Goal: Check status: Check status

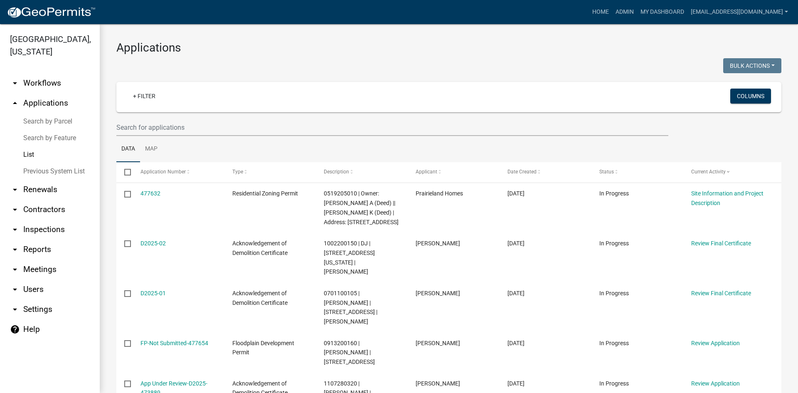
select select "3: 100"
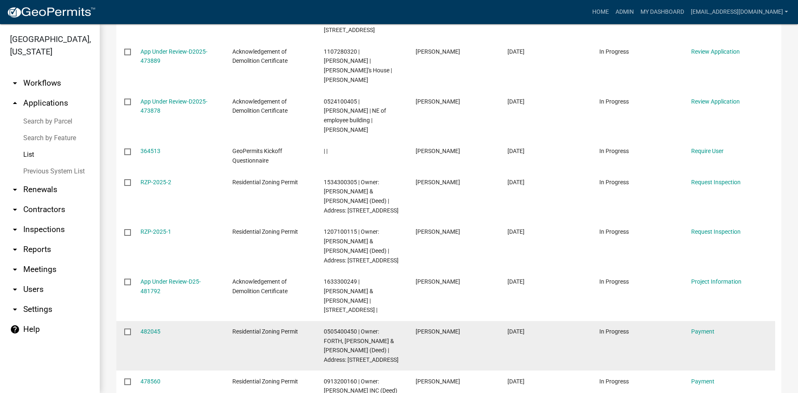
scroll to position [373, 0]
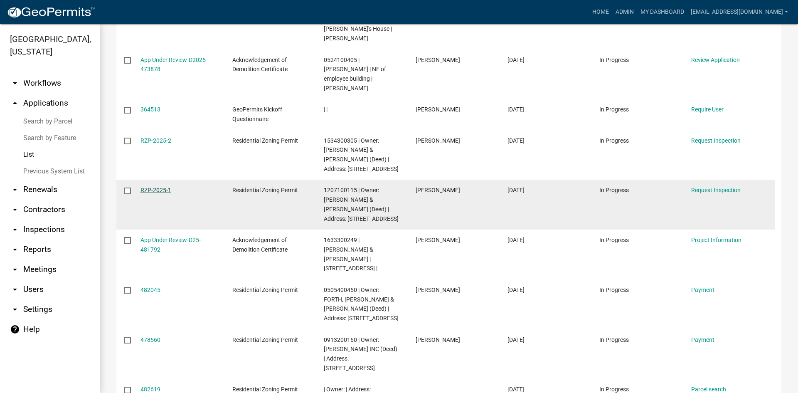
click at [160, 187] on link "RZP-2025-1" at bounding box center [155, 190] width 31 height 7
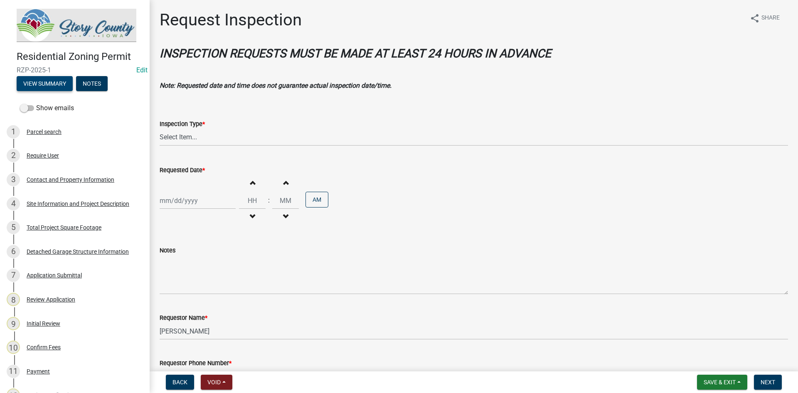
click at [52, 82] on button "View Summary" at bounding box center [45, 83] width 56 height 15
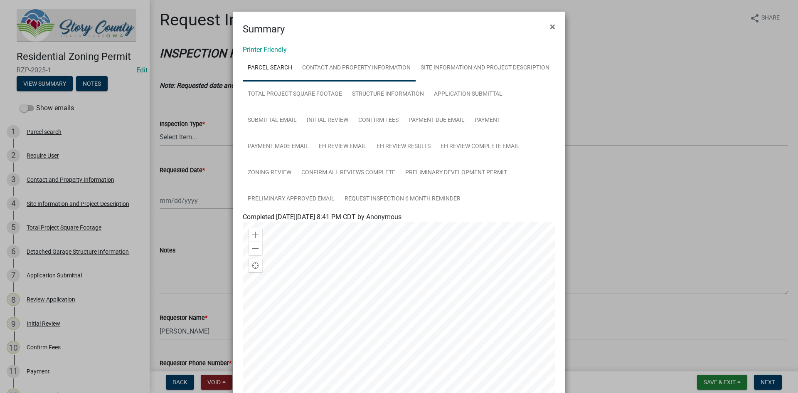
click at [361, 66] on link "Contact and Property Information" at bounding box center [356, 68] width 118 height 27
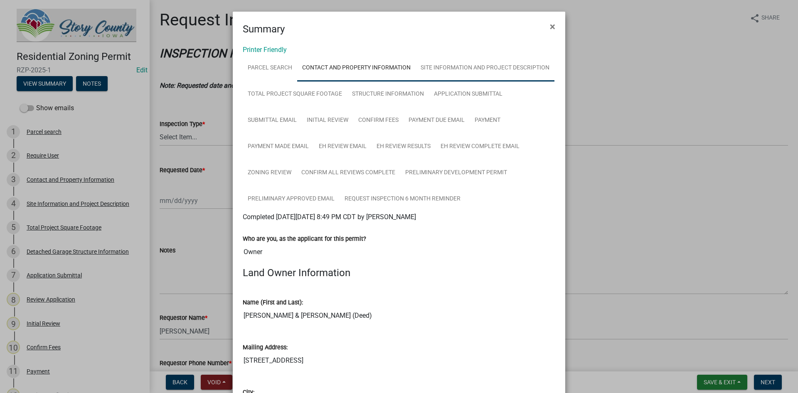
click at [504, 72] on link "Site Information and Project Description" at bounding box center [484, 68] width 139 height 27
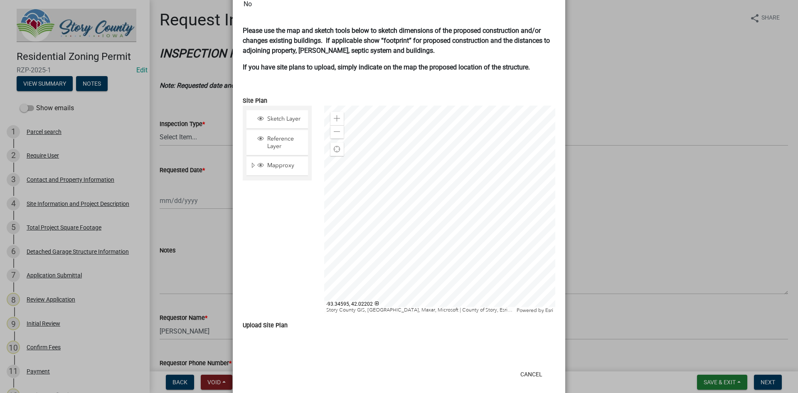
scroll to position [607, 0]
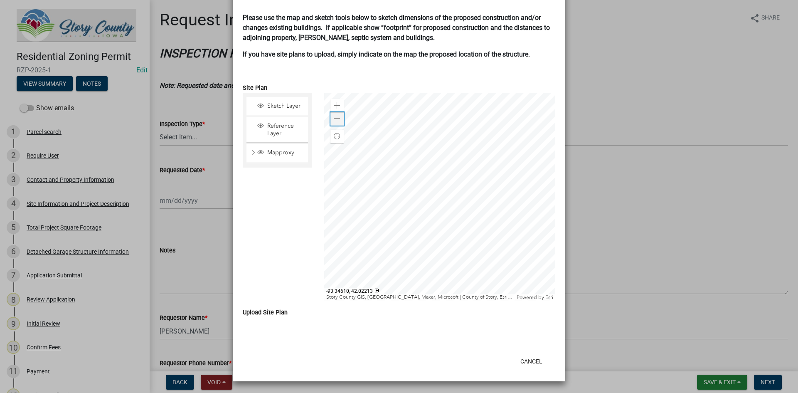
click at [337, 115] on span at bounding box center [337, 118] width 7 height 7
click at [336, 115] on span at bounding box center [337, 118] width 7 height 7
click at [335, 105] on span at bounding box center [337, 105] width 7 height 7
click at [430, 220] on div at bounding box center [439, 197] width 231 height 208
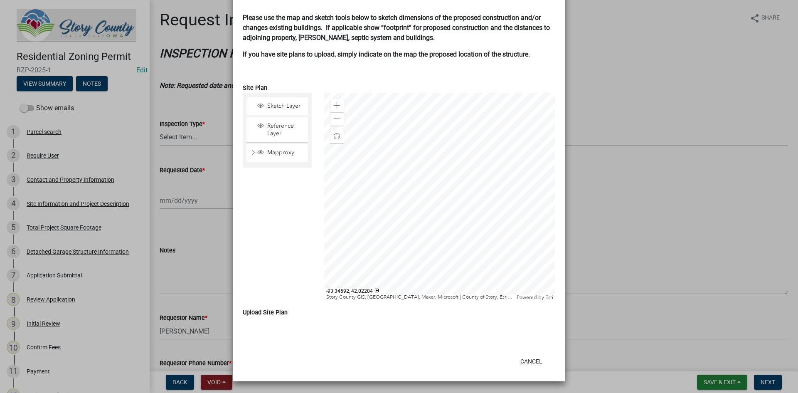
click at [418, 194] on div at bounding box center [439, 197] width 231 height 208
click at [454, 177] on div at bounding box center [439, 197] width 231 height 208
click at [440, 181] on div at bounding box center [439, 197] width 231 height 208
click at [335, 121] on span at bounding box center [337, 118] width 7 height 7
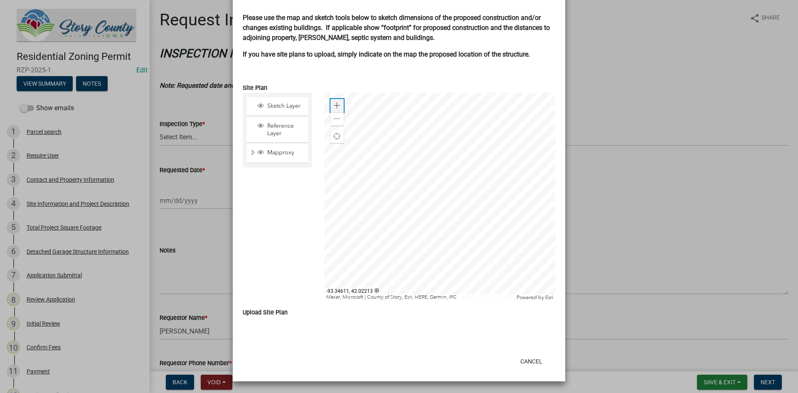
click at [337, 106] on span at bounding box center [337, 105] width 7 height 7
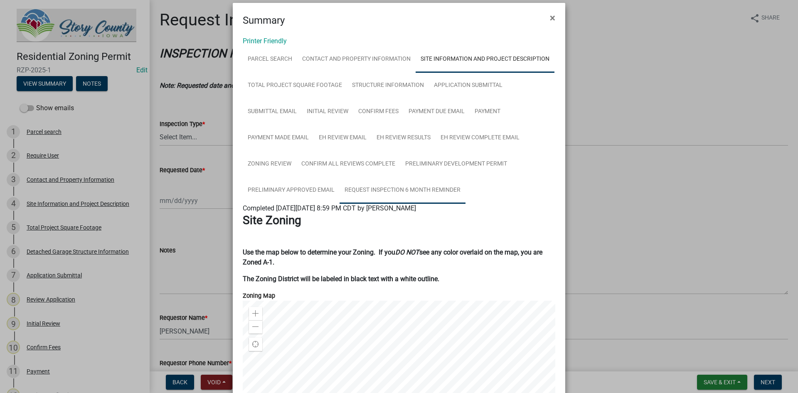
scroll to position [0, 0]
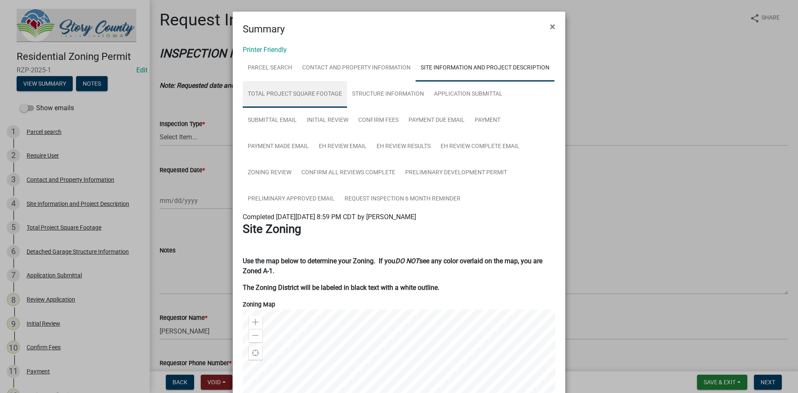
click at [274, 92] on link "Total Project Square Footage" at bounding box center [295, 94] width 104 height 27
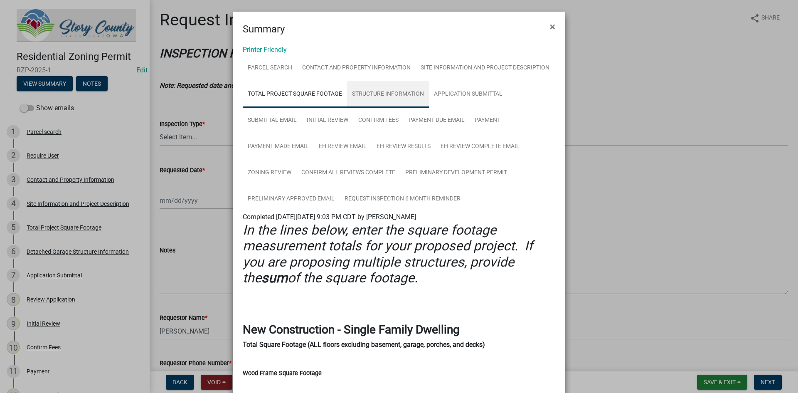
click at [372, 93] on link "Structure Information" at bounding box center [388, 94] width 82 height 27
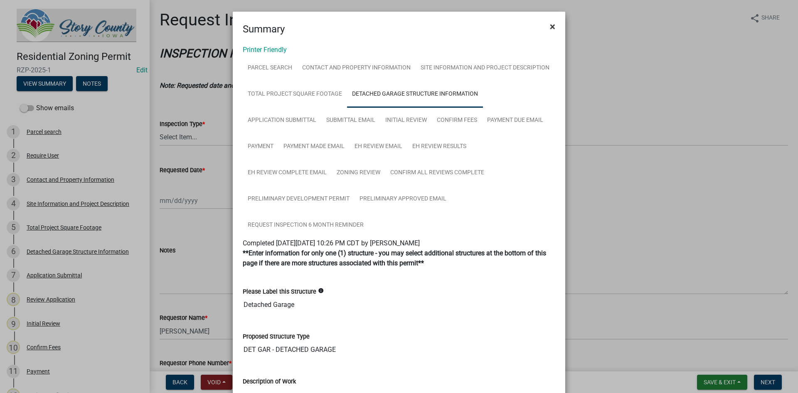
click at [552, 22] on span "×" at bounding box center [552, 27] width 5 height 12
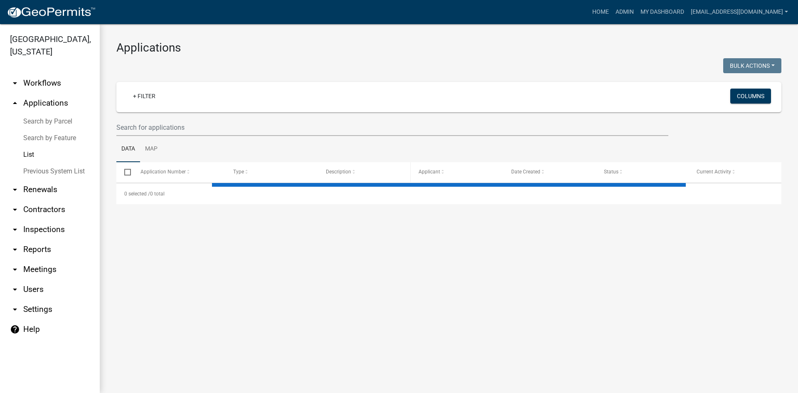
select select "3: 100"
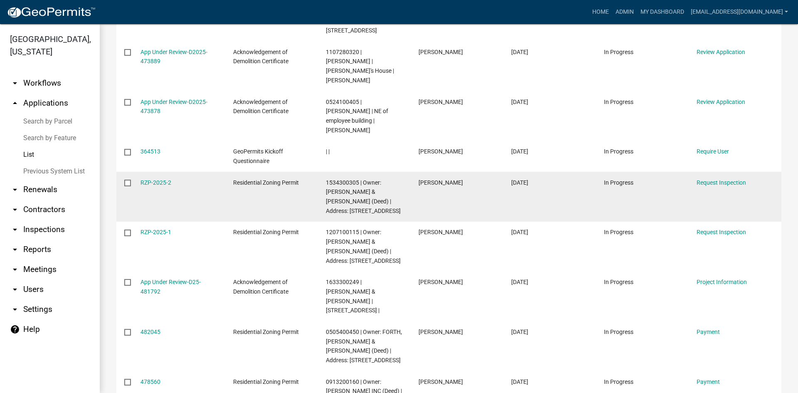
scroll to position [374, 0]
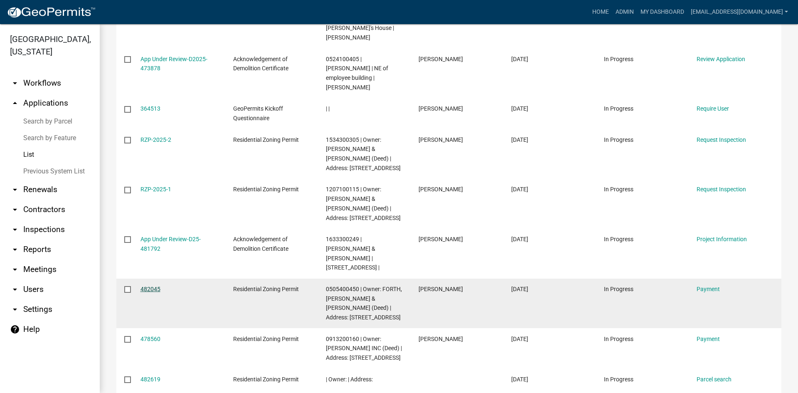
click at [150, 285] on link "482045" at bounding box center [150, 288] width 20 height 7
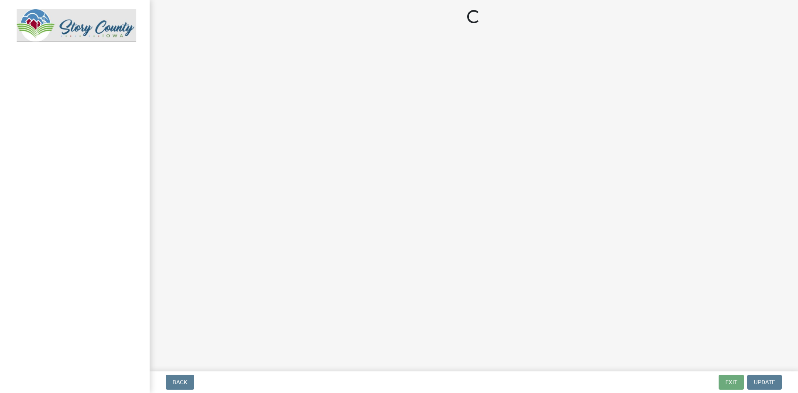
select select "3: 3"
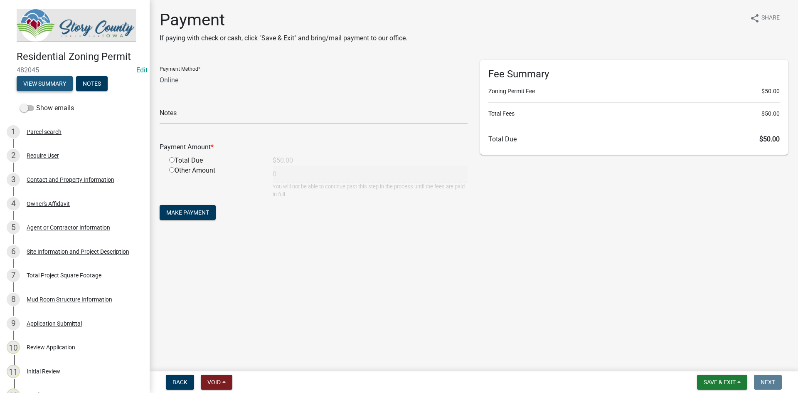
click at [55, 79] on button "View Summary" at bounding box center [45, 83] width 56 height 15
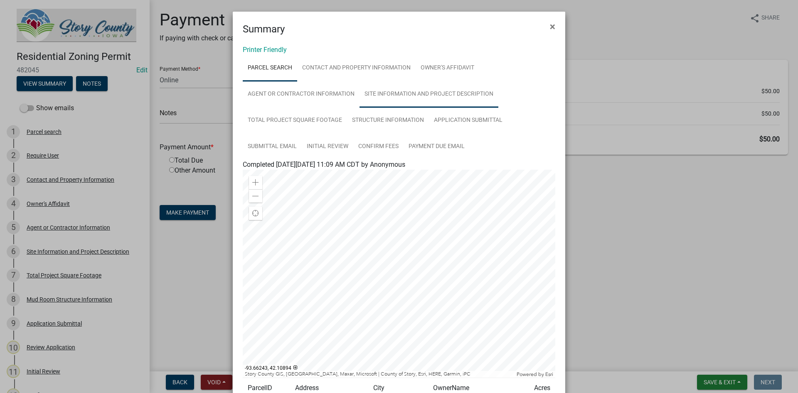
click at [388, 93] on link "Site Information and Project Description" at bounding box center [428, 94] width 139 height 27
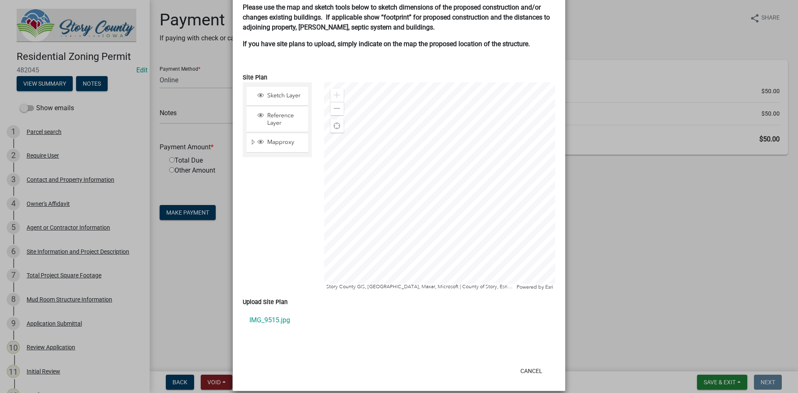
scroll to position [575, 0]
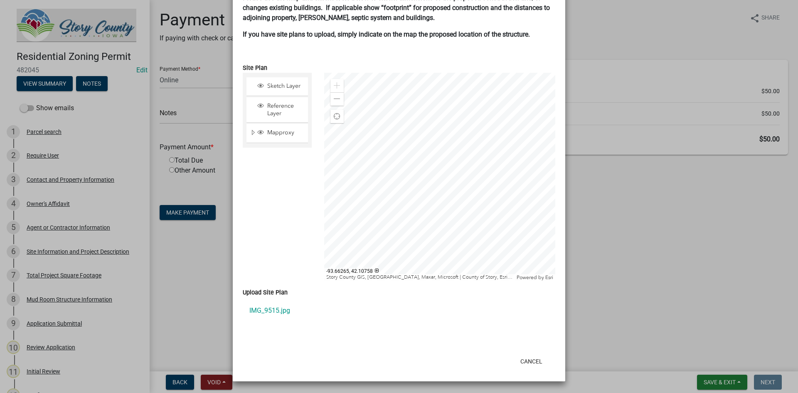
click at [396, 183] on div at bounding box center [439, 177] width 231 height 208
click at [334, 96] on span at bounding box center [337, 99] width 7 height 7
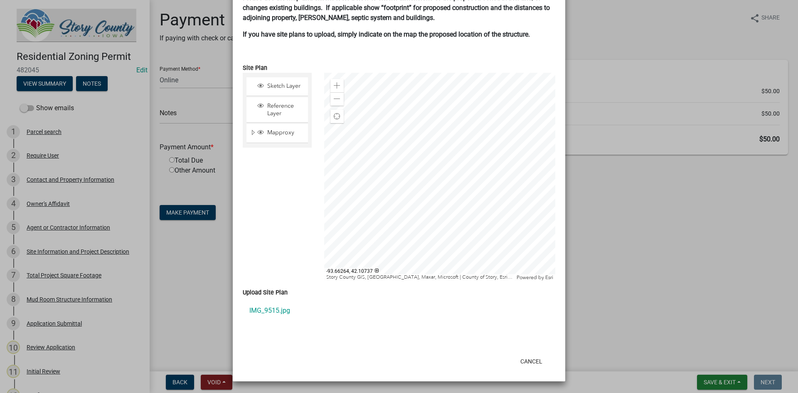
click at [395, 153] on div at bounding box center [439, 177] width 231 height 208
click at [337, 81] on div "Zoom in" at bounding box center [336, 85] width 13 height 13
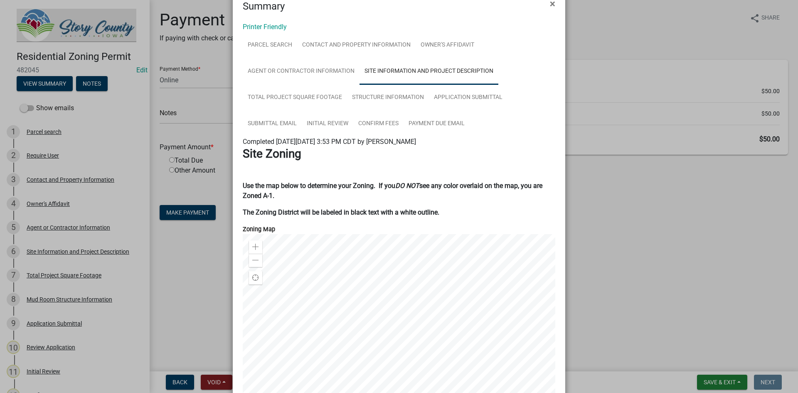
scroll to position [0, 0]
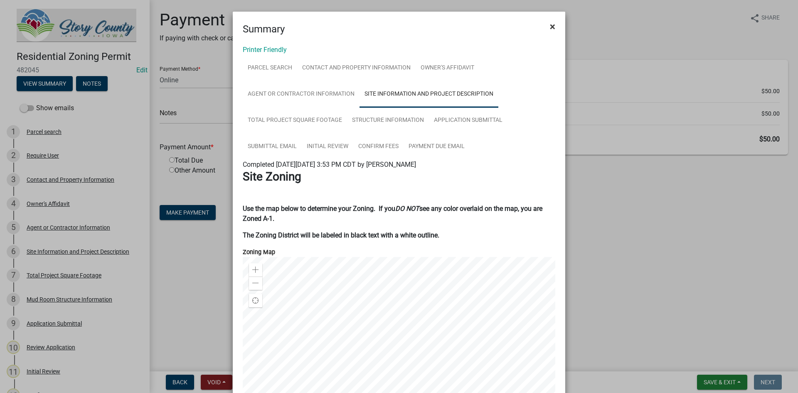
click at [551, 22] on span "×" at bounding box center [552, 27] width 5 height 12
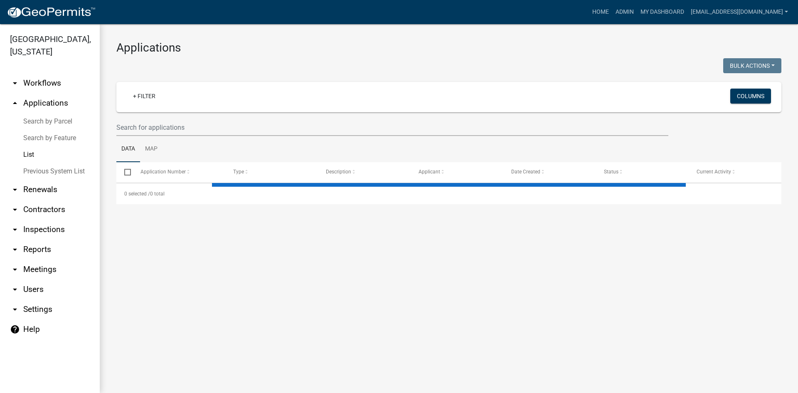
select select "3: 100"
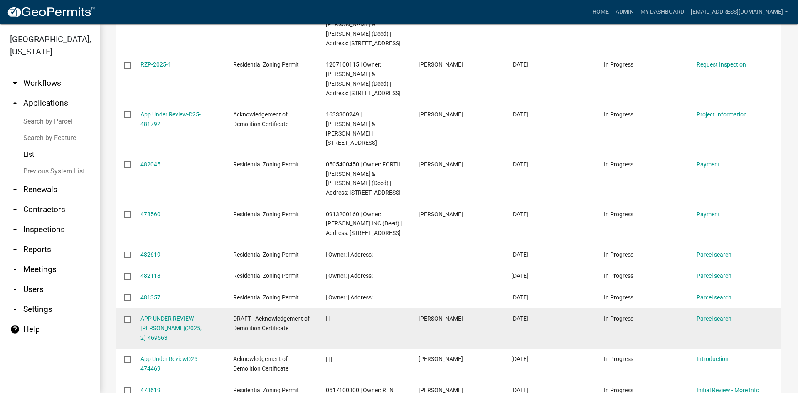
scroll to position [540, 0]
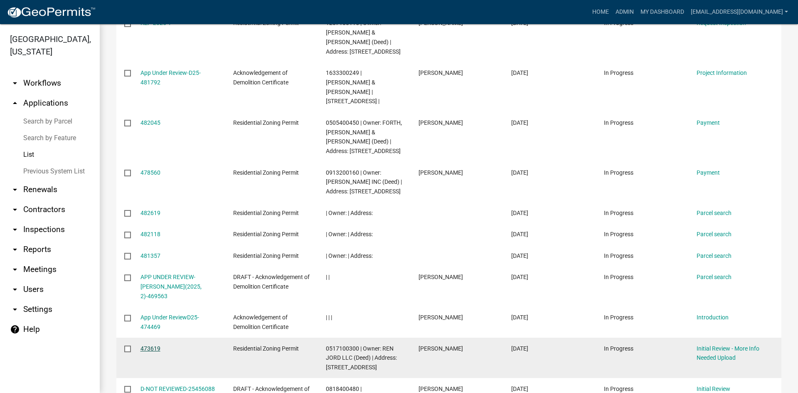
click at [157, 345] on link "473619" at bounding box center [150, 348] width 20 height 7
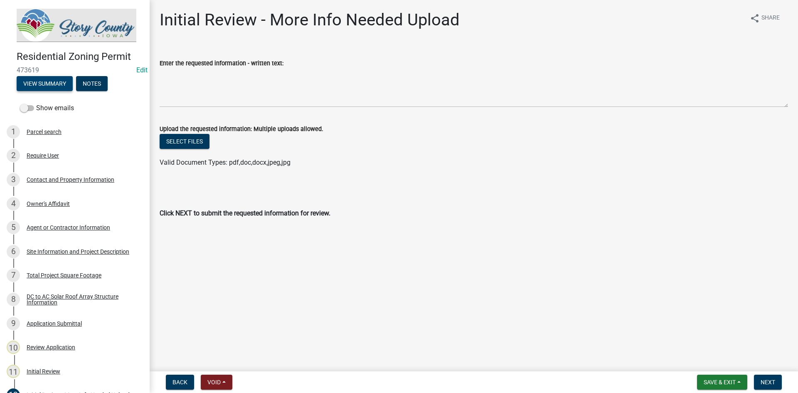
click at [30, 81] on button "View Summary" at bounding box center [45, 83] width 56 height 15
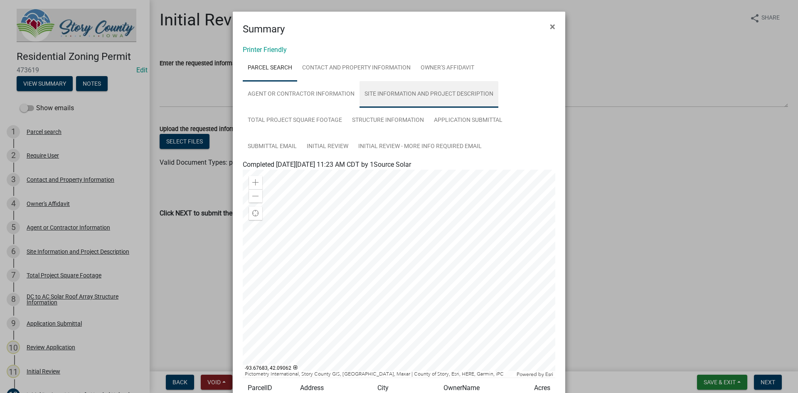
click at [382, 96] on link "Site Information and Project Description" at bounding box center [428, 94] width 139 height 27
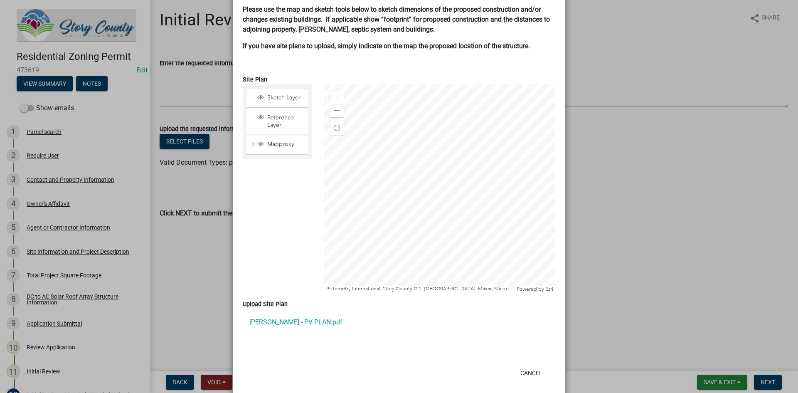
scroll to position [575, 0]
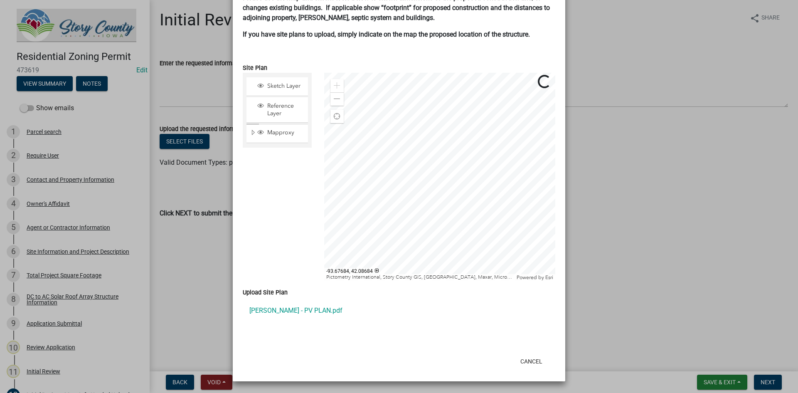
click at [439, 174] on div at bounding box center [439, 177] width 231 height 208
click at [334, 99] on span at bounding box center [337, 99] width 7 height 7
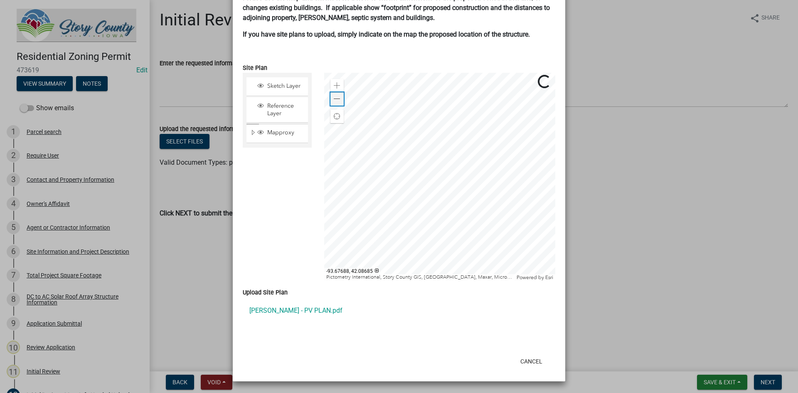
click at [334, 99] on span at bounding box center [337, 99] width 7 height 7
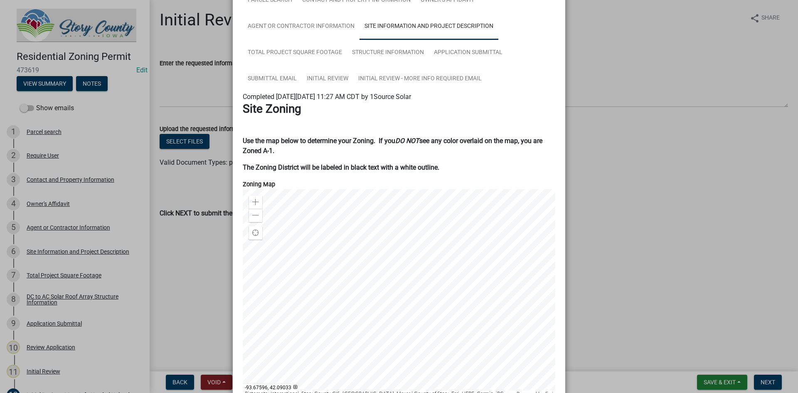
scroll to position [0, 0]
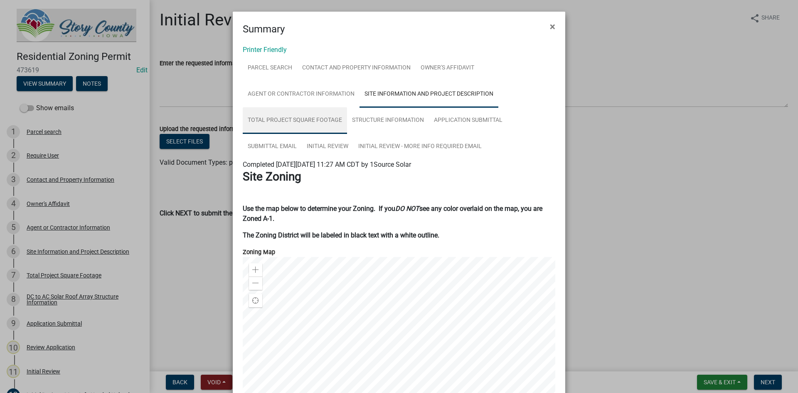
click at [302, 119] on link "Total Project Square Footage" at bounding box center [295, 120] width 104 height 27
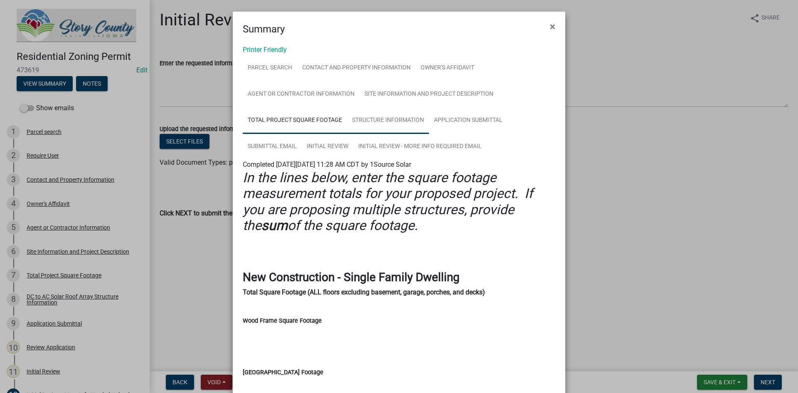
click at [407, 124] on link "Structure Information" at bounding box center [388, 120] width 82 height 27
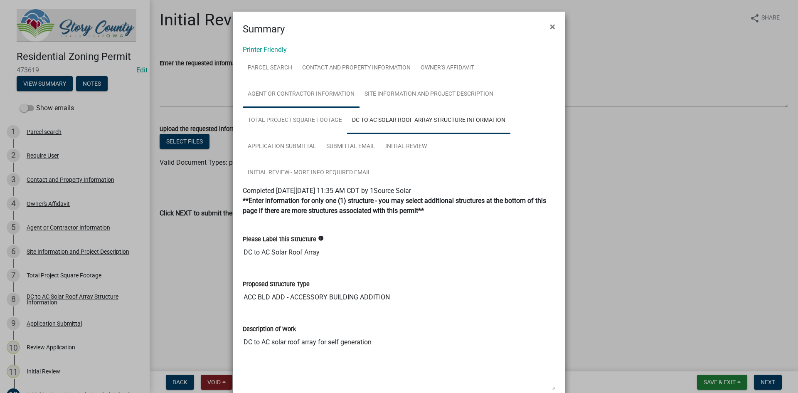
click at [317, 91] on link "Agent or Contractor Information" at bounding box center [301, 94] width 117 height 27
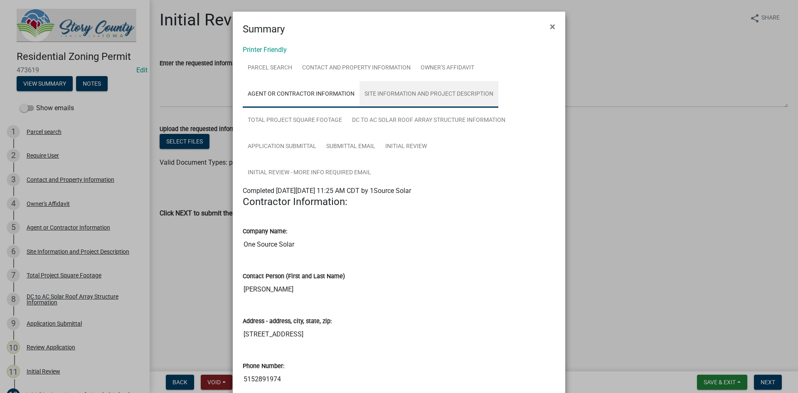
click at [378, 94] on link "Site Information and Project Description" at bounding box center [428, 94] width 139 height 27
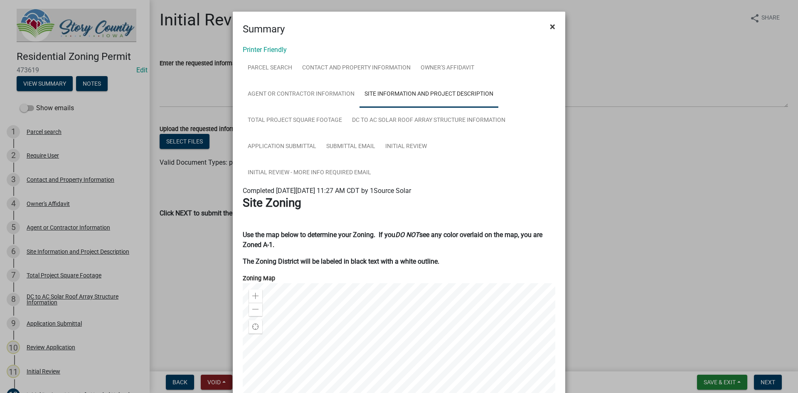
click at [550, 23] on span "×" at bounding box center [552, 27] width 5 height 12
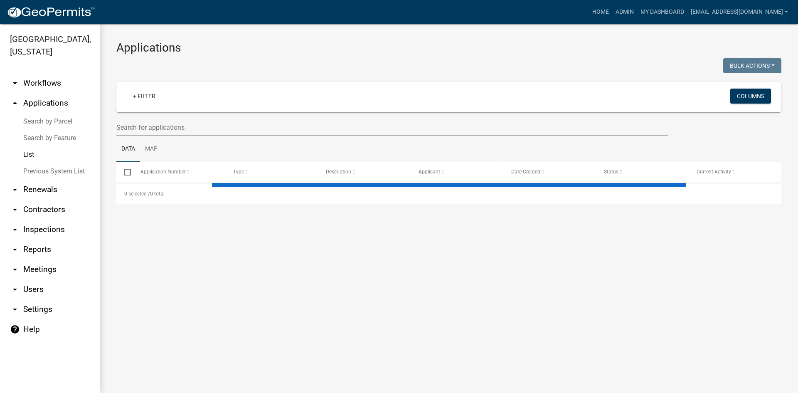
select select "3: 100"
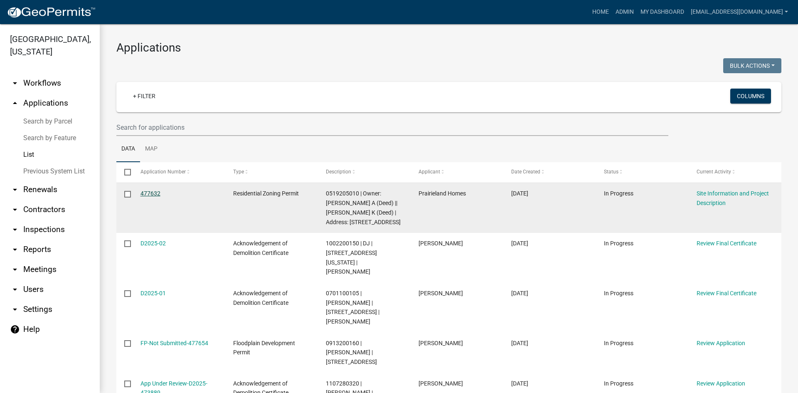
click at [157, 191] on link "477632" at bounding box center [150, 193] width 20 height 7
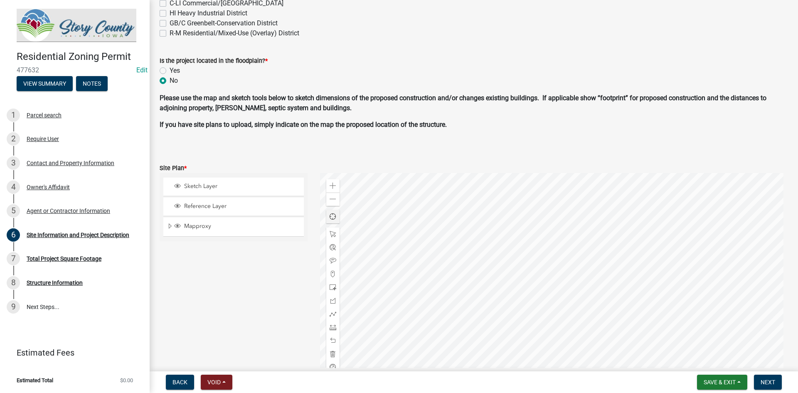
scroll to position [499, 0]
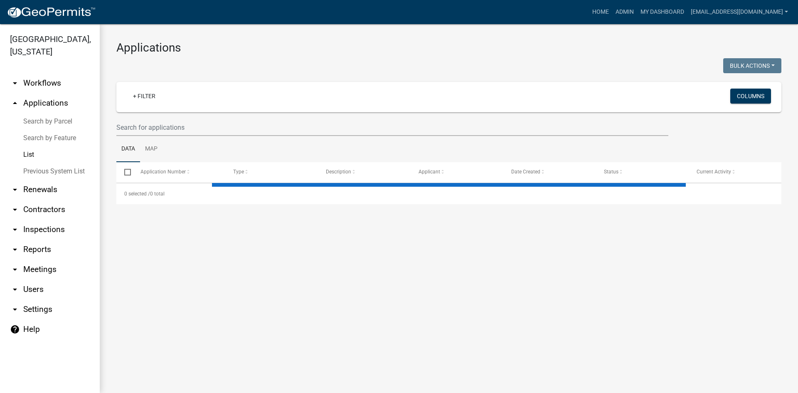
select select "3: 100"
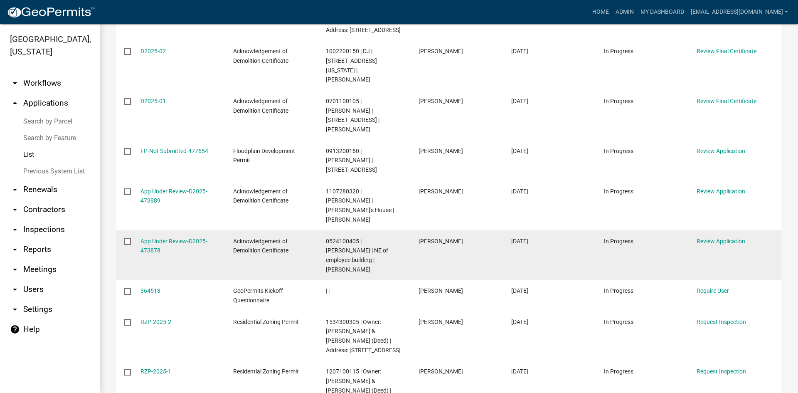
scroll to position [207, 0]
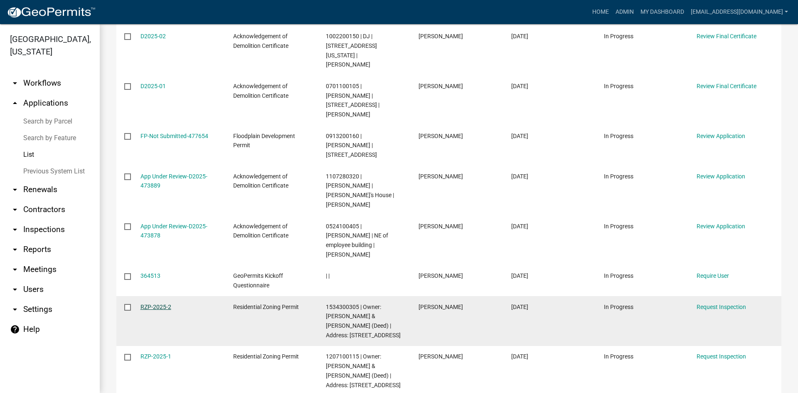
click at [158, 303] on link "RZP-2025-2" at bounding box center [155, 306] width 31 height 7
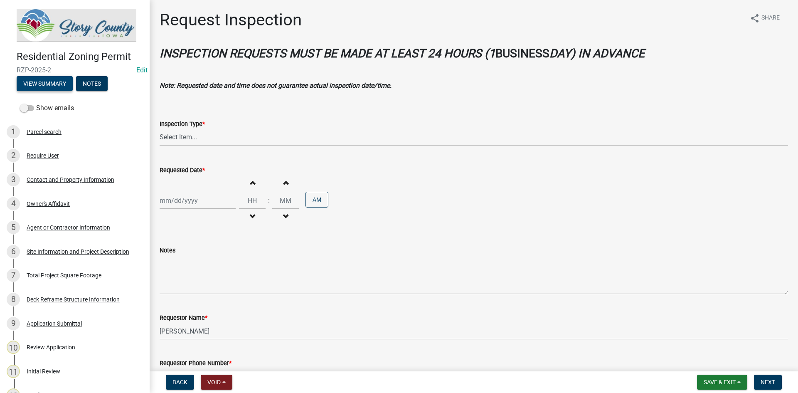
click at [50, 83] on button "View Summary" at bounding box center [45, 83] width 56 height 15
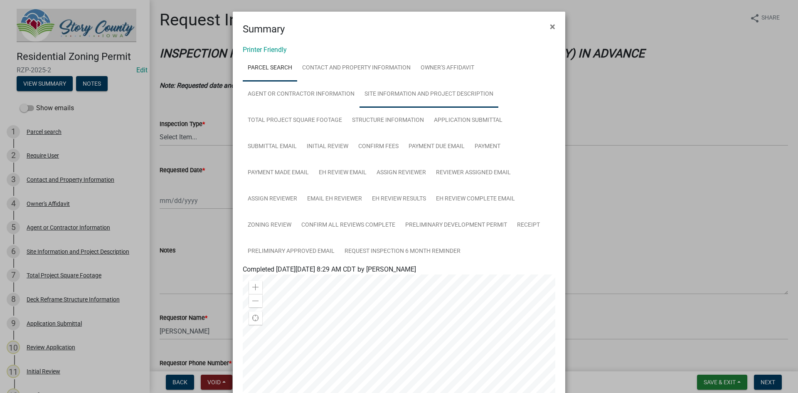
click at [406, 96] on link "Site Information and Project Description" at bounding box center [428, 94] width 139 height 27
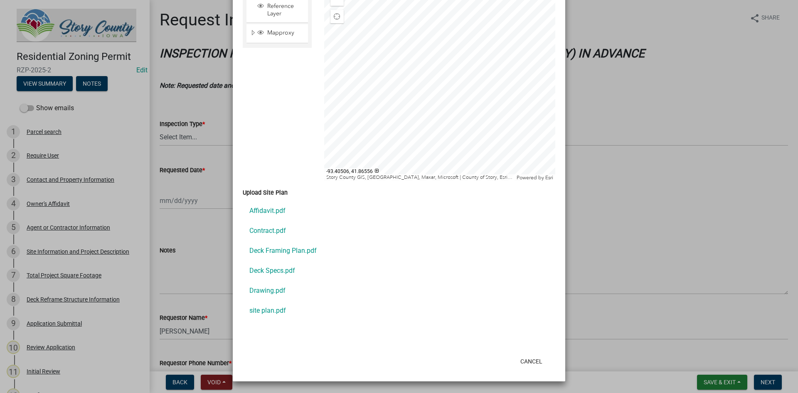
scroll to position [571, 0]
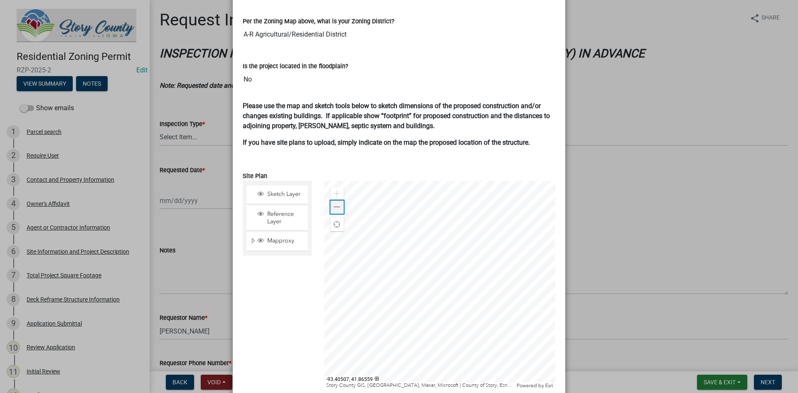
click at [334, 208] on span at bounding box center [337, 207] width 7 height 7
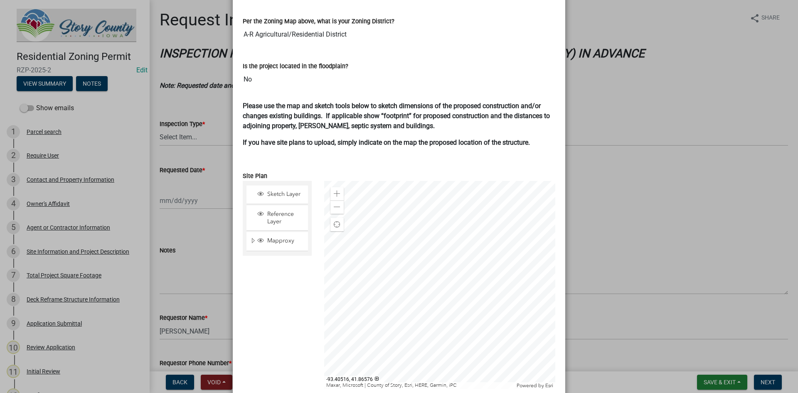
click at [426, 265] on div at bounding box center [439, 285] width 231 height 208
click at [410, 270] on div at bounding box center [439, 285] width 231 height 208
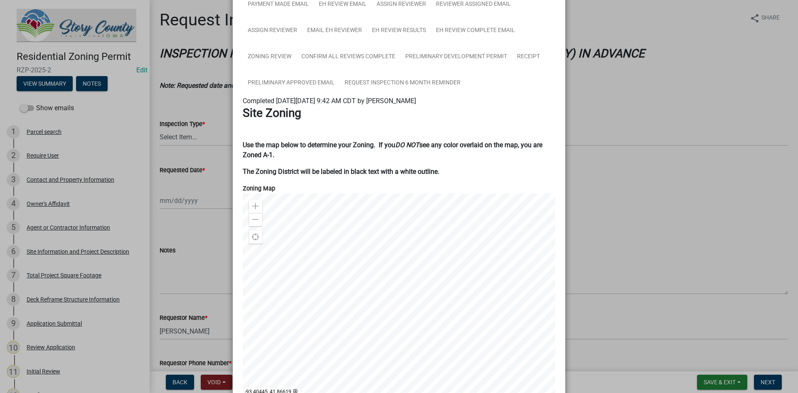
scroll to position [166, 0]
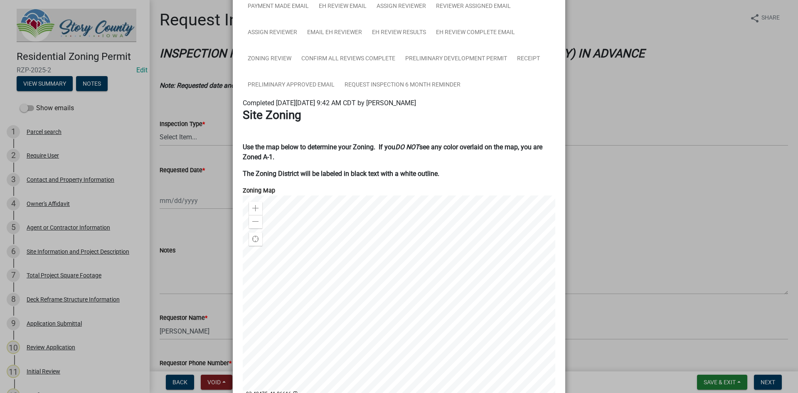
click at [383, 295] on div at bounding box center [399, 299] width 312 height 208
click at [253, 205] on span at bounding box center [255, 208] width 7 height 7
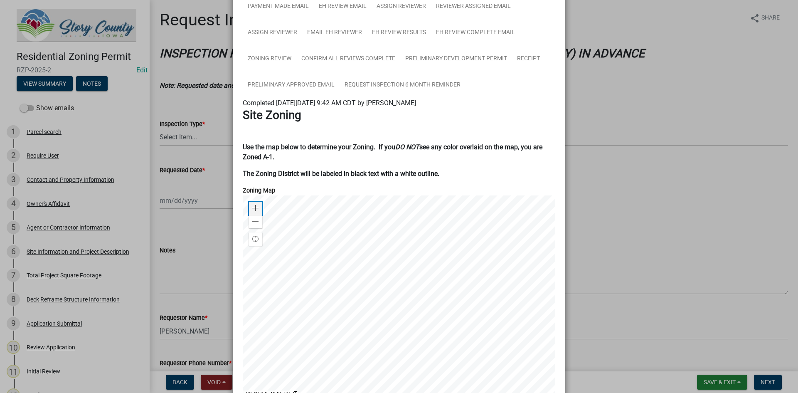
click at [253, 205] on span at bounding box center [255, 208] width 7 height 7
click at [249, 224] on div "Zoom out" at bounding box center [255, 221] width 13 height 13
click at [249, 221] on div "Zoom out" at bounding box center [255, 221] width 13 height 13
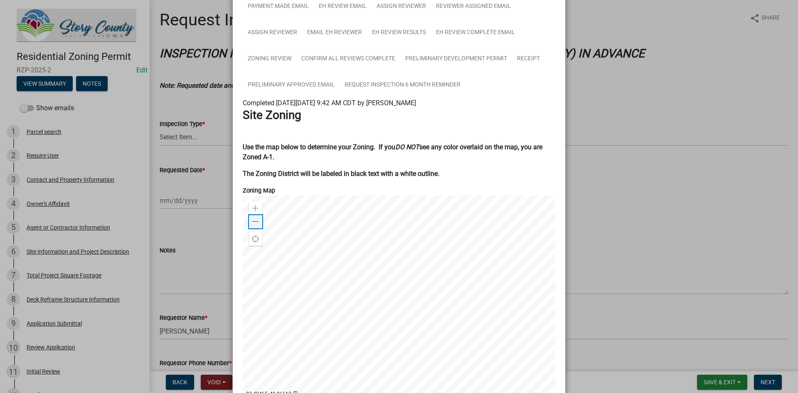
click at [249, 221] on div "Zoom out" at bounding box center [255, 221] width 13 height 13
click at [344, 272] on div at bounding box center [399, 299] width 312 height 208
click at [357, 277] on div at bounding box center [399, 299] width 312 height 208
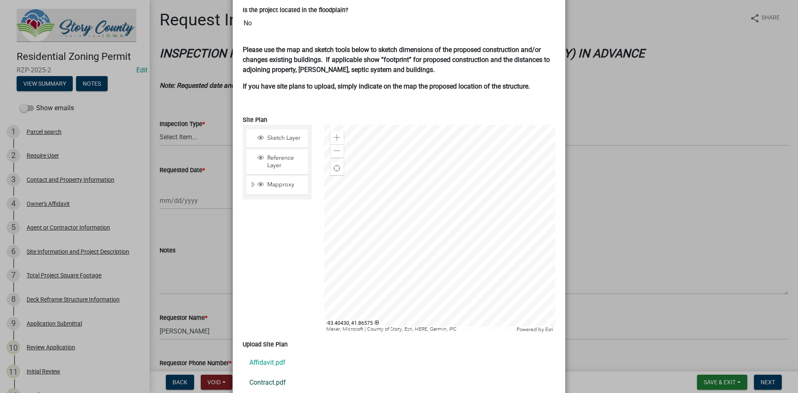
scroll to position [613, 0]
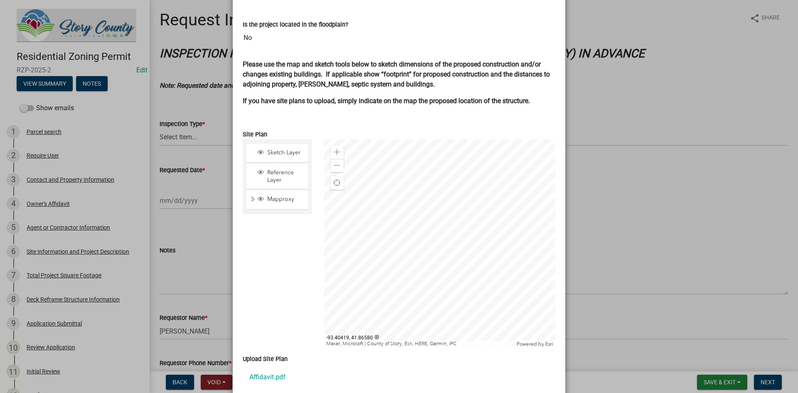
click at [179, 48] on ngb-modal-window "Summary × Printer Friendly Parcel search Contact and Property Information Owner…" at bounding box center [399, 196] width 798 height 393
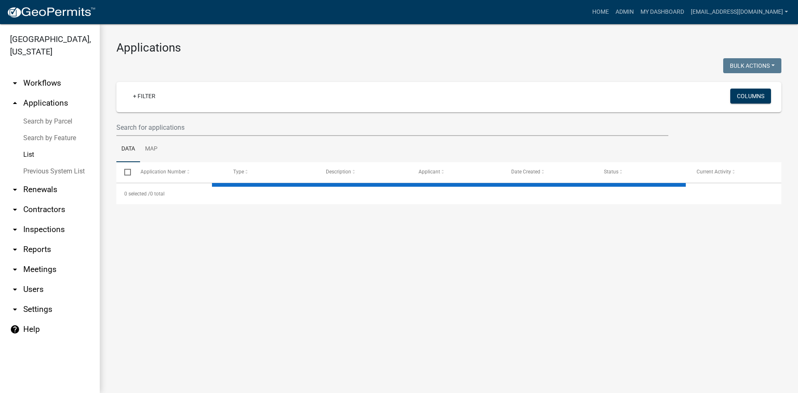
select select "3: 100"
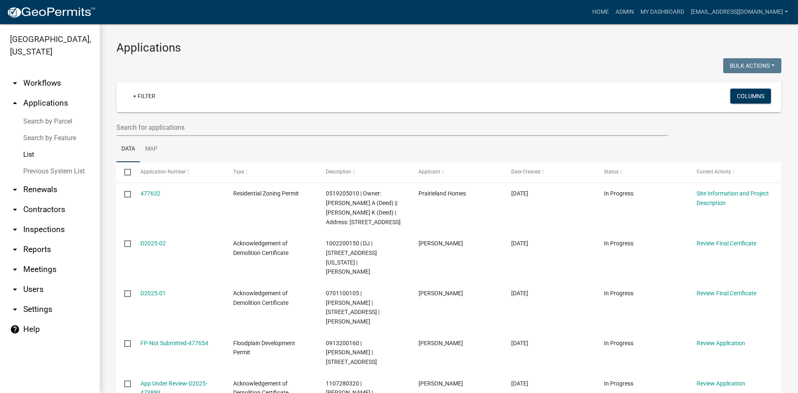
click at [15, 244] on icon "arrow_drop_down" at bounding box center [15, 249] width 10 height 10
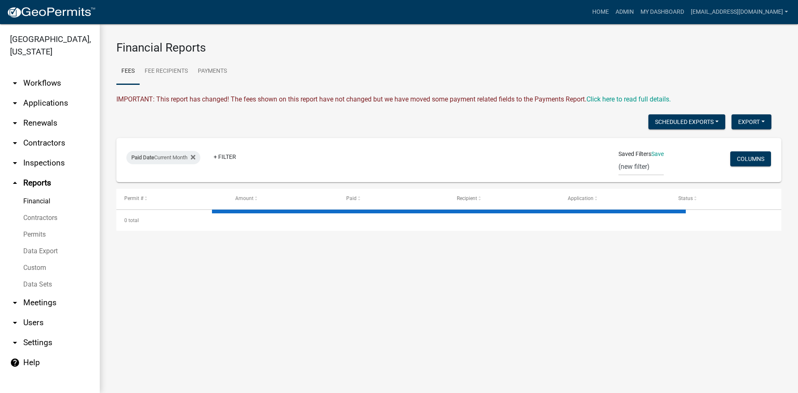
click at [41, 226] on link "Permits" at bounding box center [50, 234] width 100 height 17
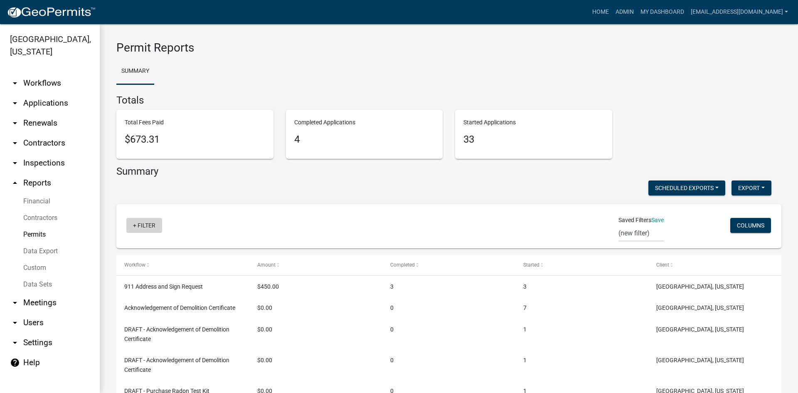
click at [133, 224] on link "+ Filter" at bounding box center [144, 225] width 36 height 15
click at [136, 268] on li "Workflow" at bounding box center [146, 269] width 76 height 19
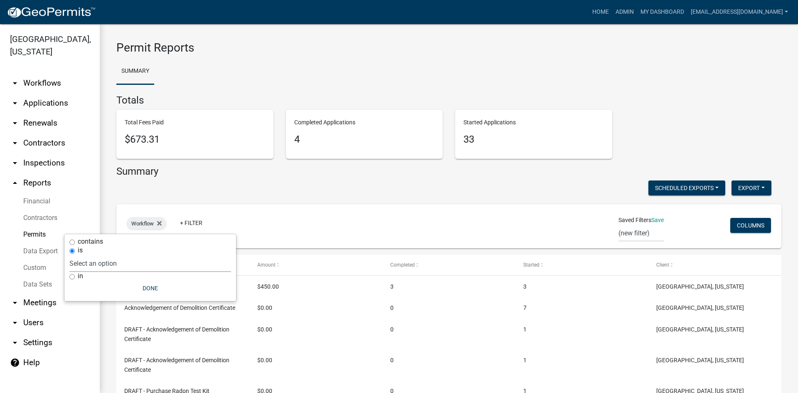
click at [93, 259] on select "Select an option Copy Of - DRAFT - Purchase Radon Test Kit Copy Of - E-911 Addr…" at bounding box center [150, 263] width 162 height 17
click at [145, 255] on select "Select an option Copy Of - DRAFT - Purchase Radon Test Kit Copy Of - E-911 Addr…" at bounding box center [150, 263] width 162 height 17
click at [74, 278] on input "in" at bounding box center [71, 276] width 5 height 5
radio input "true"
select select
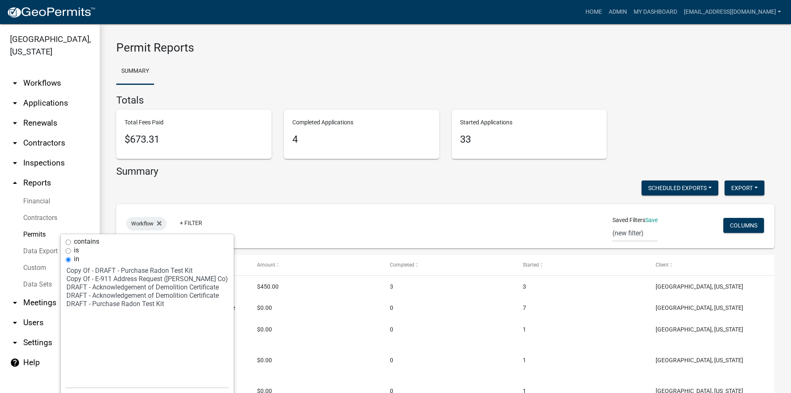
click at [68, 247] on div "is" at bounding box center [147, 250] width 163 height 9
click at [71, 241] on div "contains" at bounding box center [147, 241] width 163 height 9
click at [67, 241] on input "contains" at bounding box center [68, 241] width 5 height 5
radio input "true"
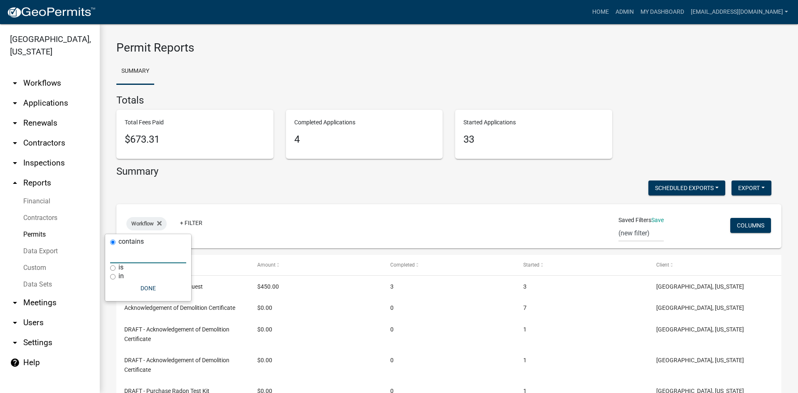
click at [125, 258] on input "text" at bounding box center [148, 254] width 76 height 17
click at [113, 267] on input "is" at bounding box center [112, 267] width 5 height 5
radio input "true"
click at [111, 258] on select "Select an option Copy Of - DRAFT - Purchase Radon Test Kit Copy Of - E-911 Addr…" at bounding box center [150, 263] width 162 height 17
click at [226, 206] on div "Workflow + Filter Saved Filters Save (new filter) Columns" at bounding box center [448, 226] width 657 height 44
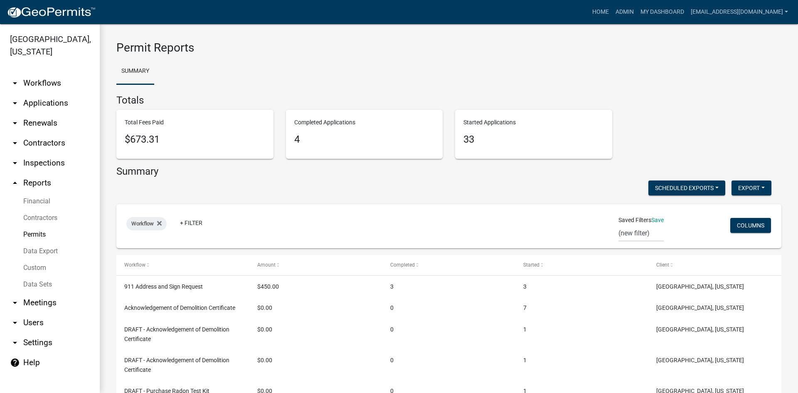
click at [42, 73] on link "arrow_drop_down Workflows" at bounding box center [50, 83] width 100 height 20
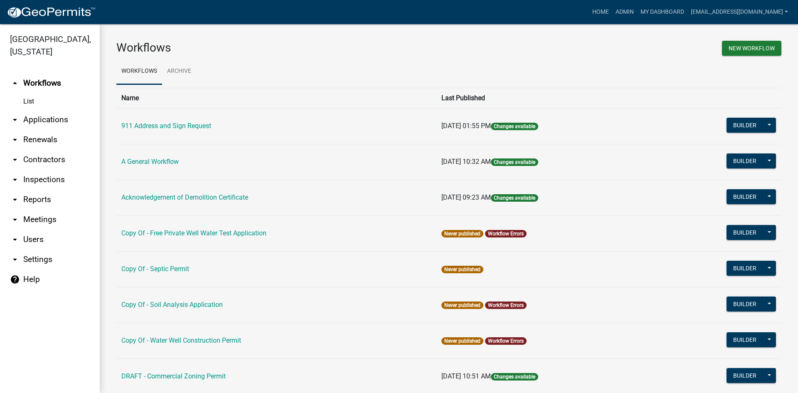
click at [31, 93] on link "List" at bounding box center [50, 101] width 100 height 17
click at [33, 93] on link "List" at bounding box center [50, 101] width 100 height 17
click at [32, 93] on link "List" at bounding box center [50, 101] width 100 height 17
click at [27, 93] on link "List" at bounding box center [50, 101] width 100 height 17
click at [39, 213] on link "arrow_drop_down Meetings" at bounding box center [50, 219] width 100 height 20
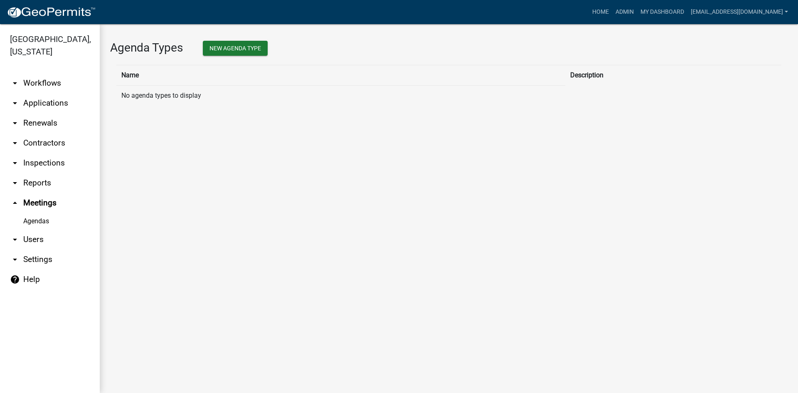
click at [14, 198] on icon "arrow_drop_up" at bounding box center [15, 203] width 10 height 10
click at [12, 173] on link "arrow_drop_down Reports" at bounding box center [50, 183] width 100 height 20
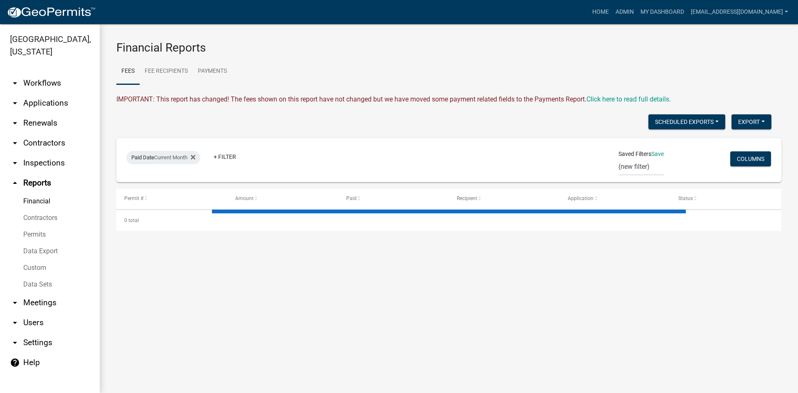
click at [20, 178] on icon "arrow_drop_up" at bounding box center [15, 183] width 10 height 10
click at [22, 155] on link "arrow_drop_down Inspections" at bounding box center [50, 163] width 100 height 20
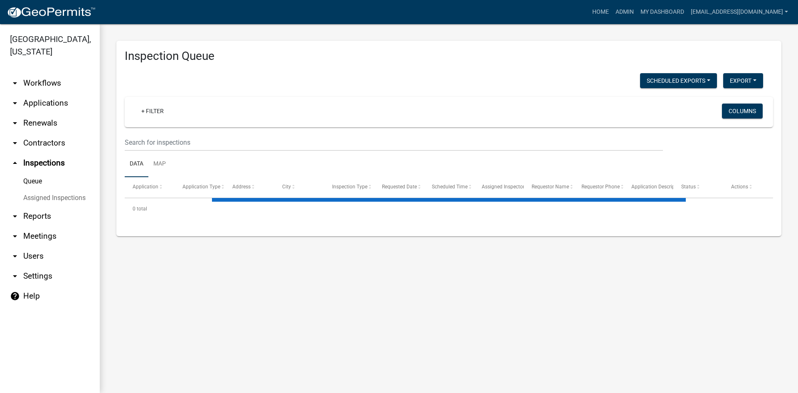
click at [16, 158] on icon "arrow_drop_up" at bounding box center [15, 163] width 10 height 10
click at [21, 133] on link "arrow_drop_down Contractors" at bounding box center [50, 143] width 100 height 20
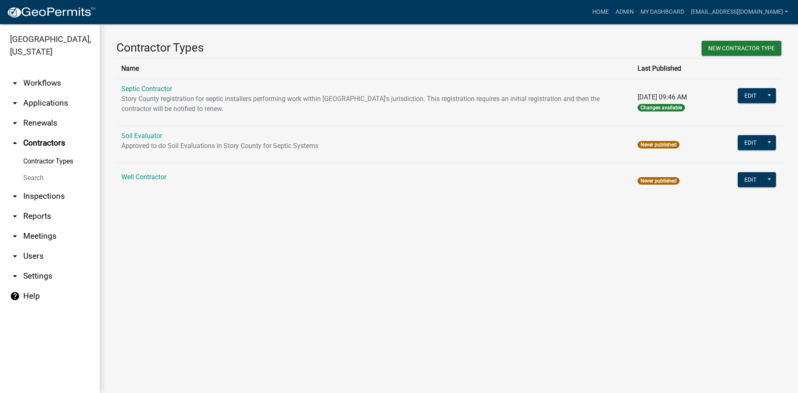
click at [22, 113] on link "arrow_drop_down Renewals" at bounding box center [50, 123] width 100 height 20
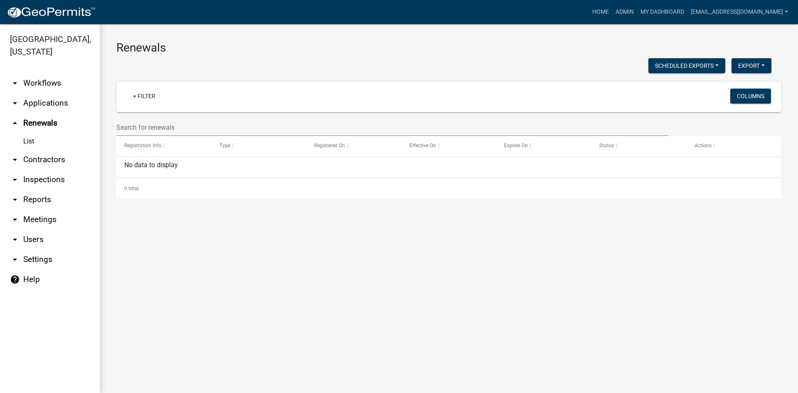
click at [33, 249] on link "arrow_drop_down Settings" at bounding box center [50, 259] width 100 height 20
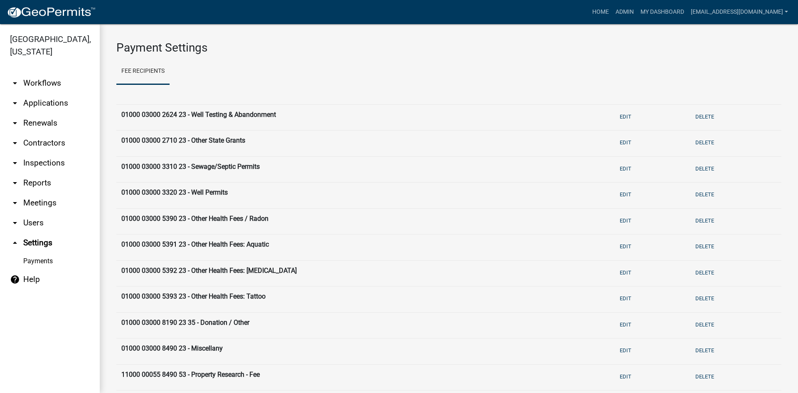
click at [33, 16] on img at bounding box center [51, 12] width 89 height 12
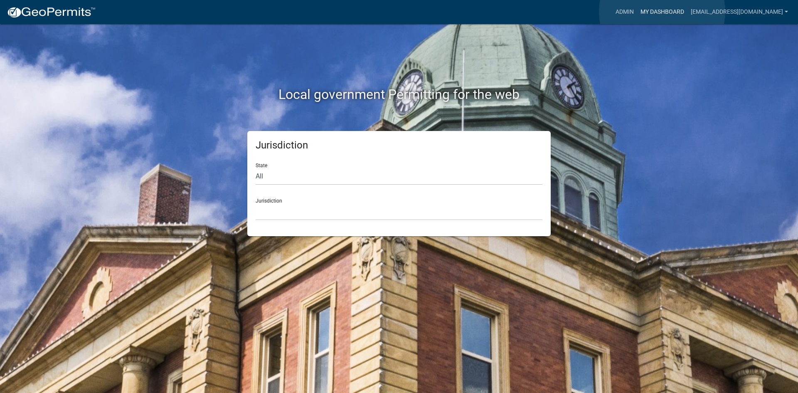
click at [662, 12] on link "My Dashboard" at bounding box center [662, 12] width 50 height 16
